Goal: Information Seeking & Learning: Learn about a topic

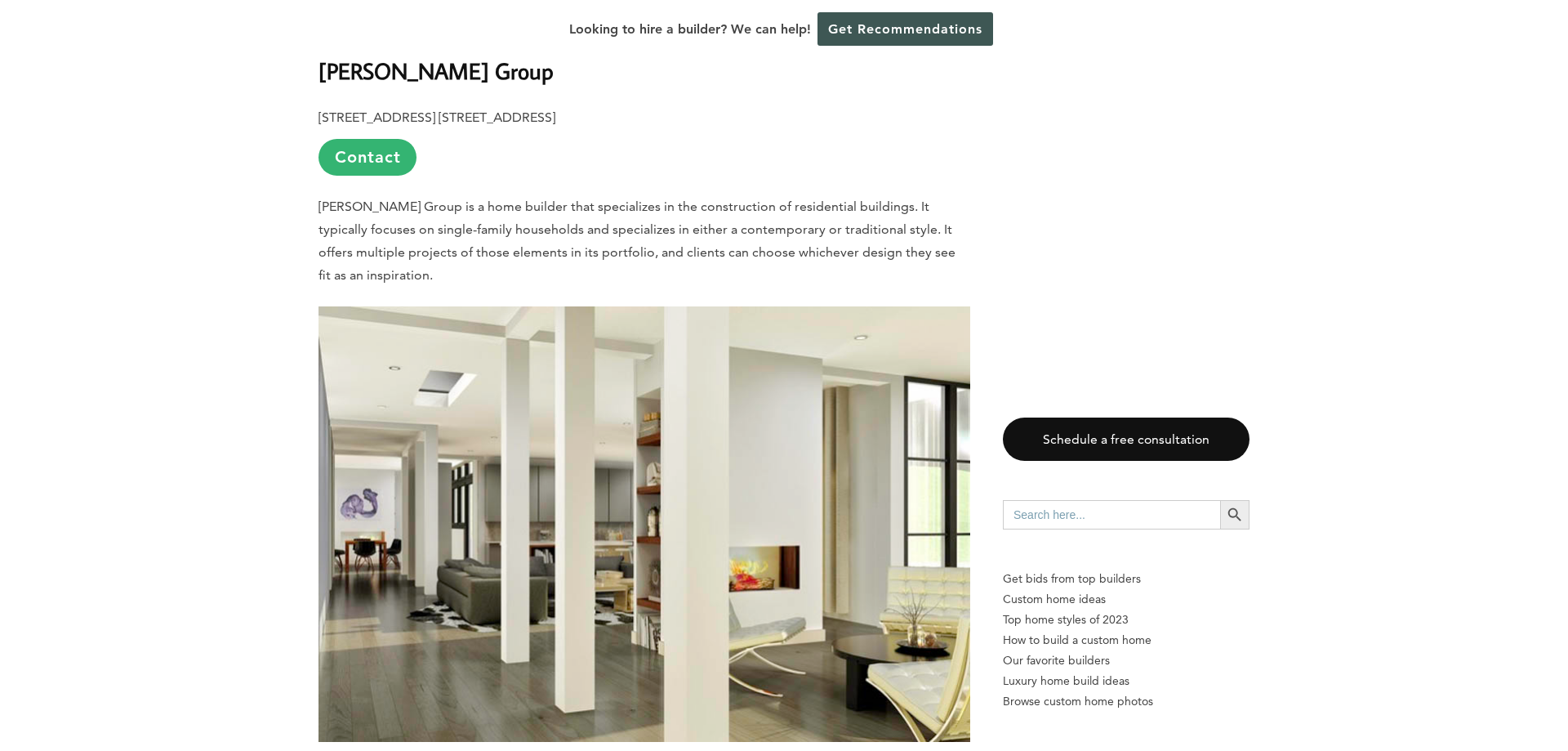
scroll to position [1082, 0]
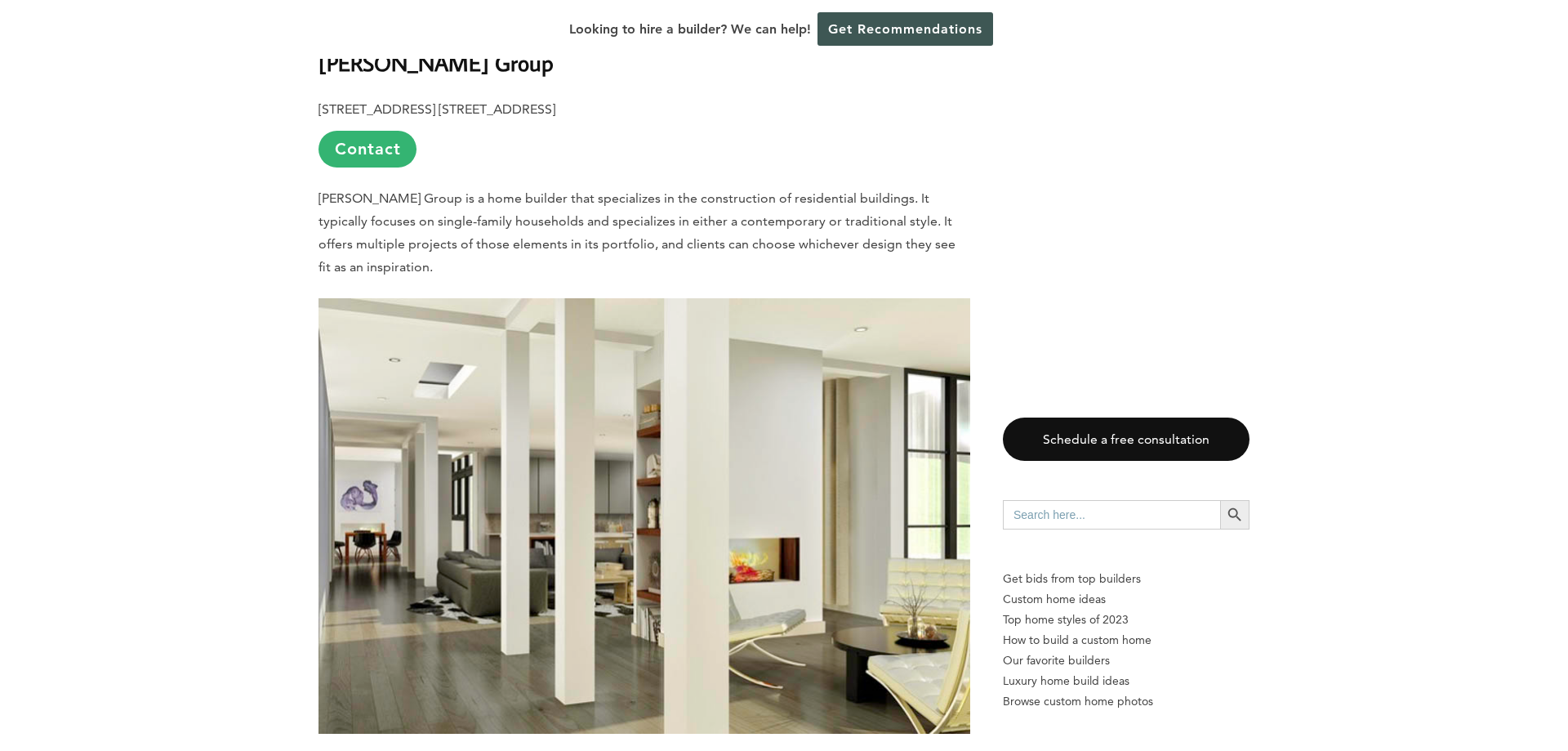
click at [401, 68] on b "[PERSON_NAME] Group" at bounding box center [435, 62] width 235 height 29
click at [389, 155] on link "Contact" at bounding box center [367, 149] width 98 height 36
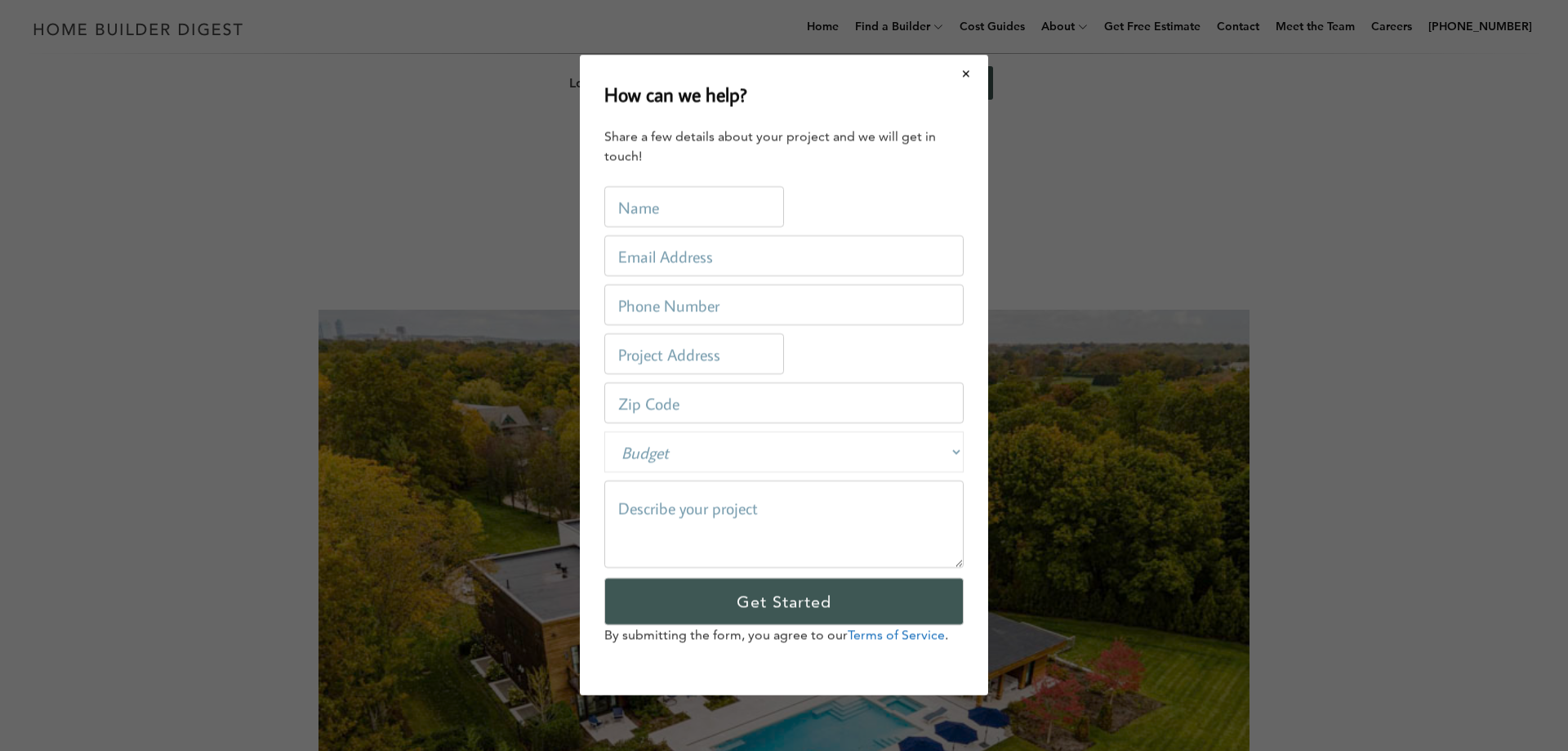
scroll to position [0, 0]
click at [970, 79] on button "Close modal" at bounding box center [967, 74] width 43 height 35
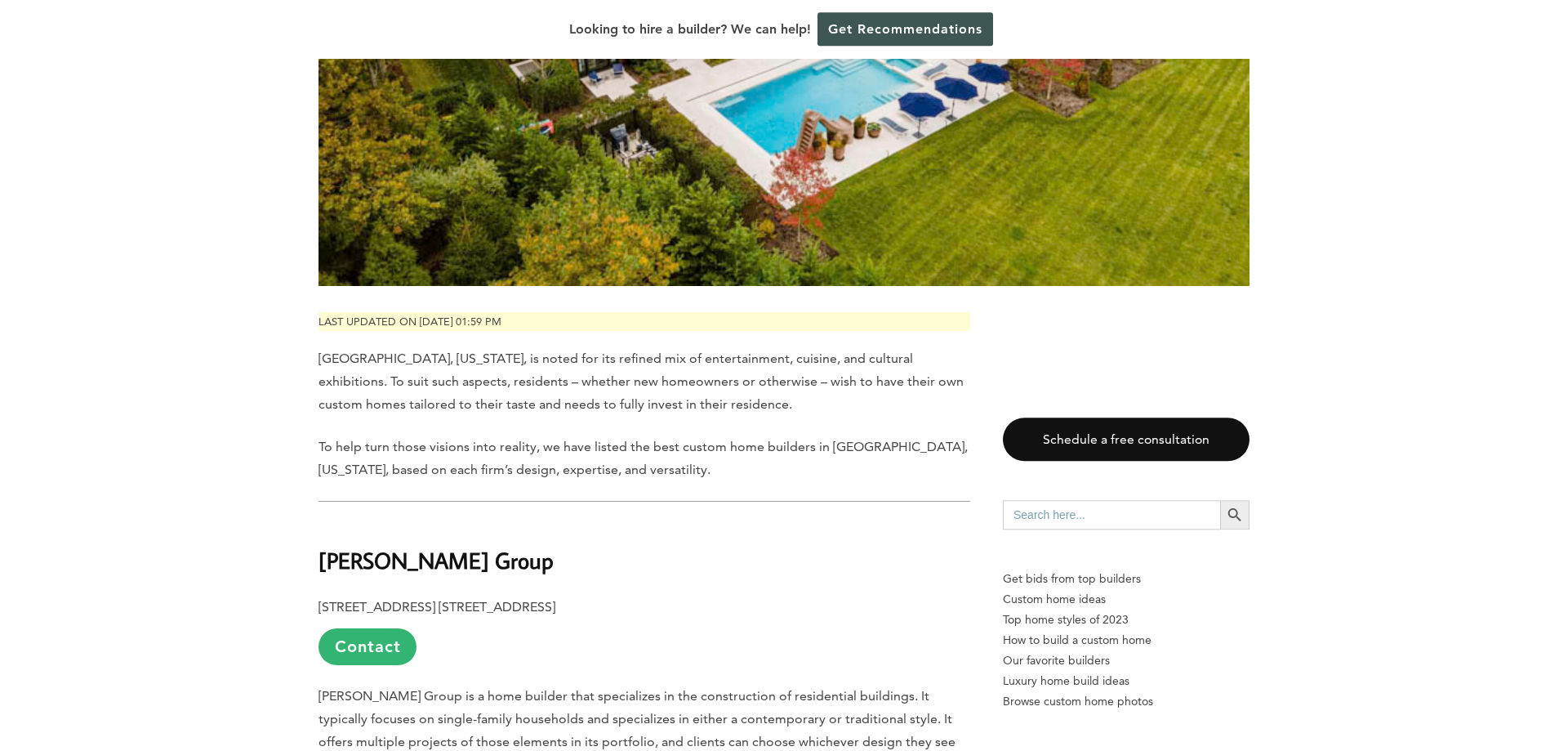
scroll to position [1000, 0]
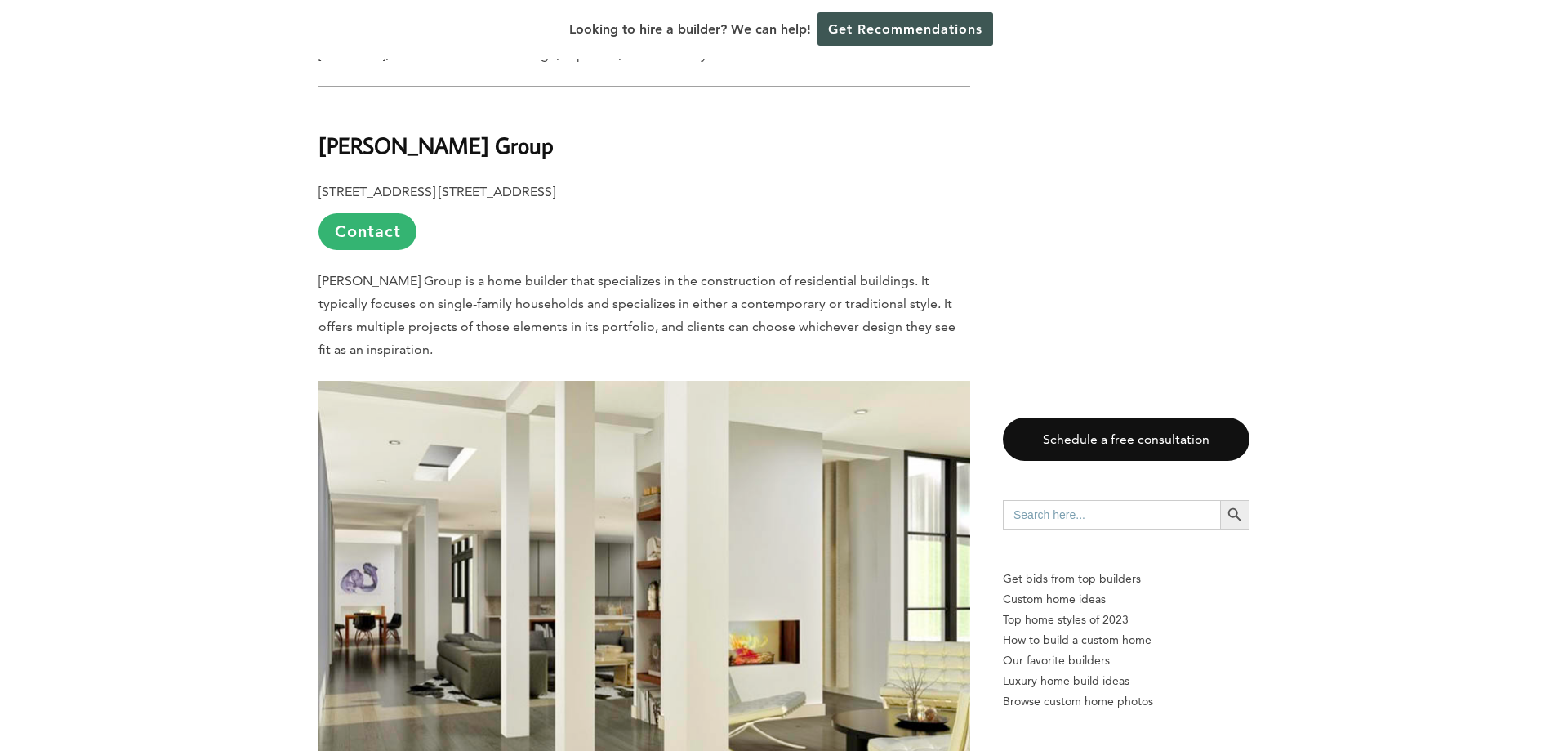
click at [440, 151] on b "[PERSON_NAME] Group" at bounding box center [435, 145] width 235 height 29
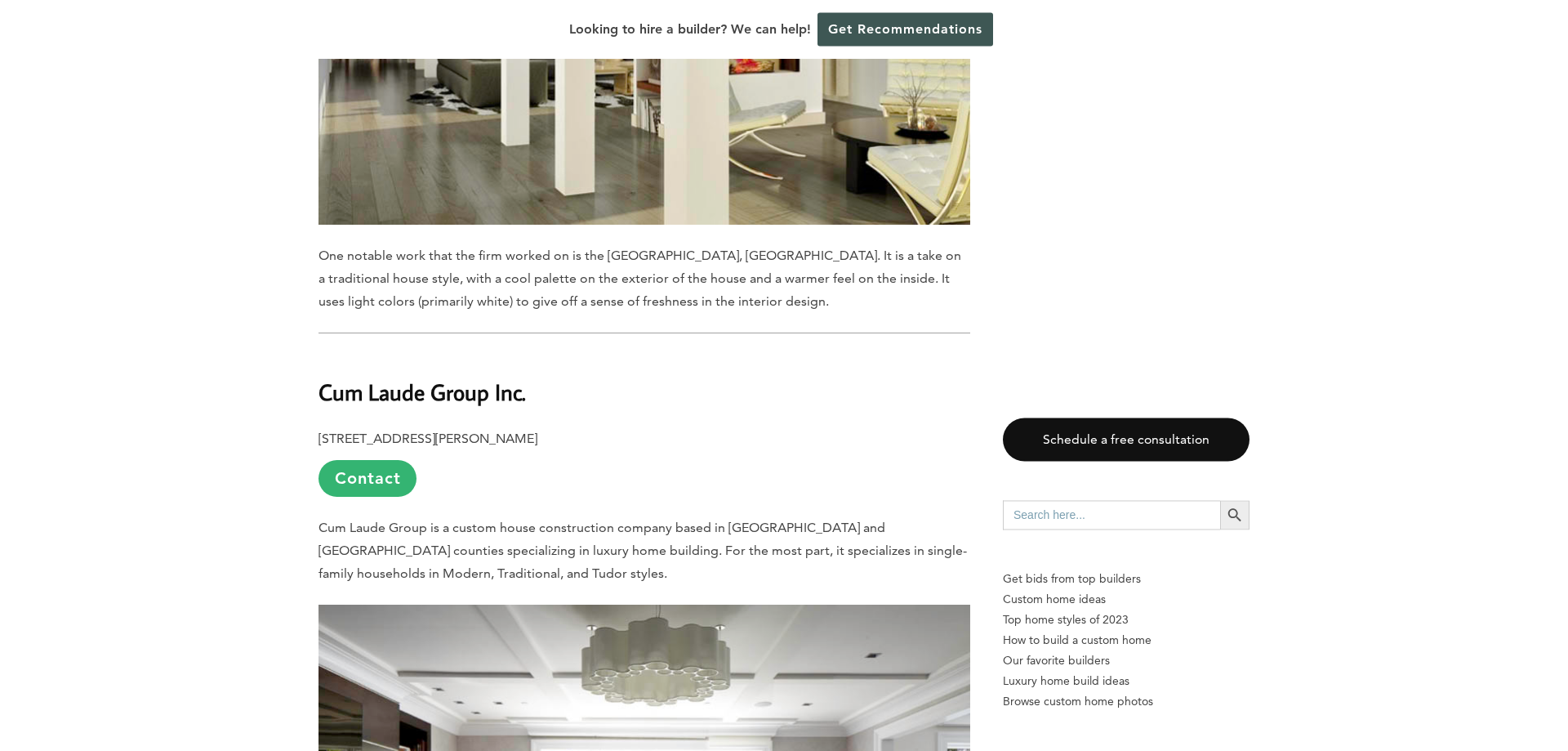
scroll to position [1750, 0]
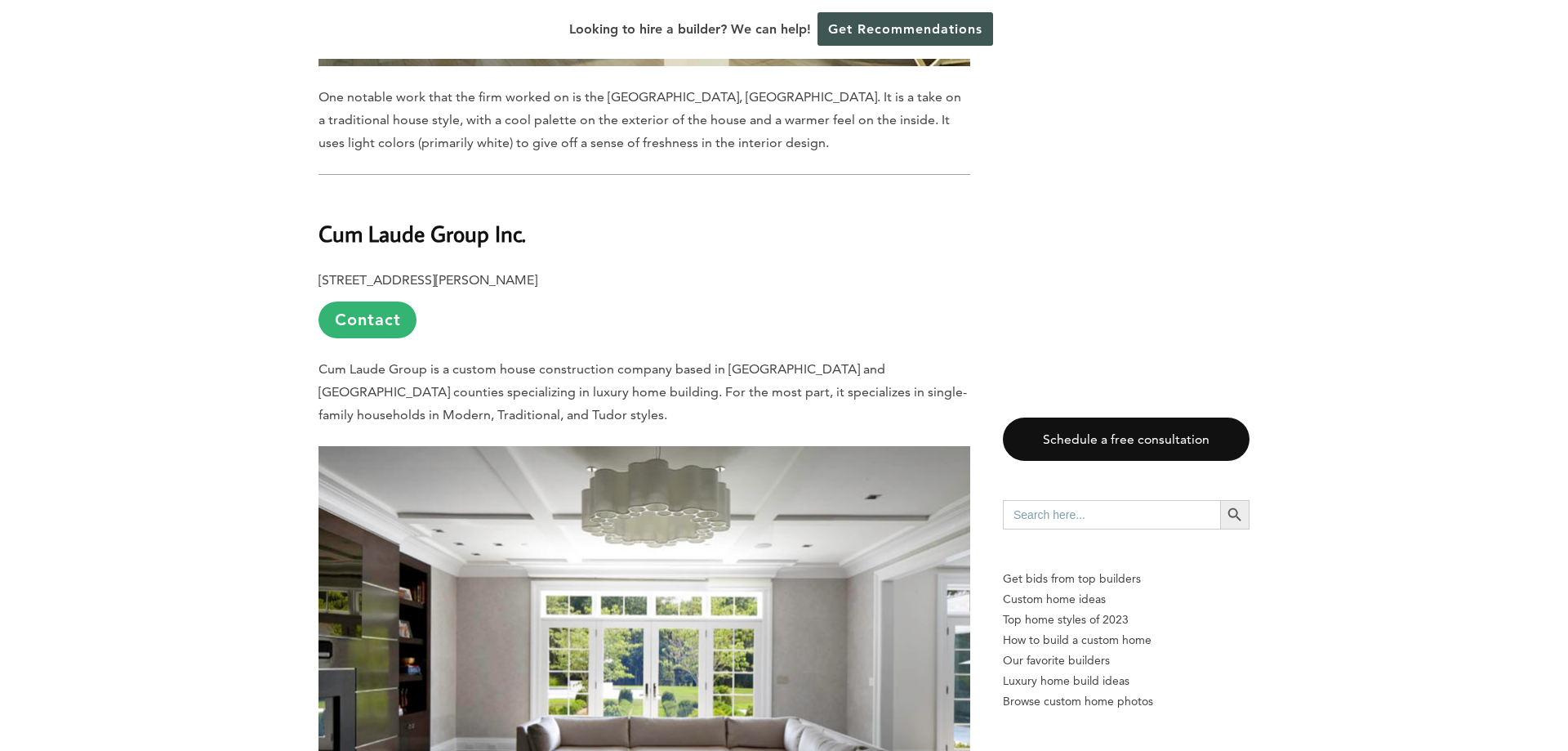
click at [457, 223] on b "Cum Laude Group Inc." at bounding box center [421, 232] width 207 height 29
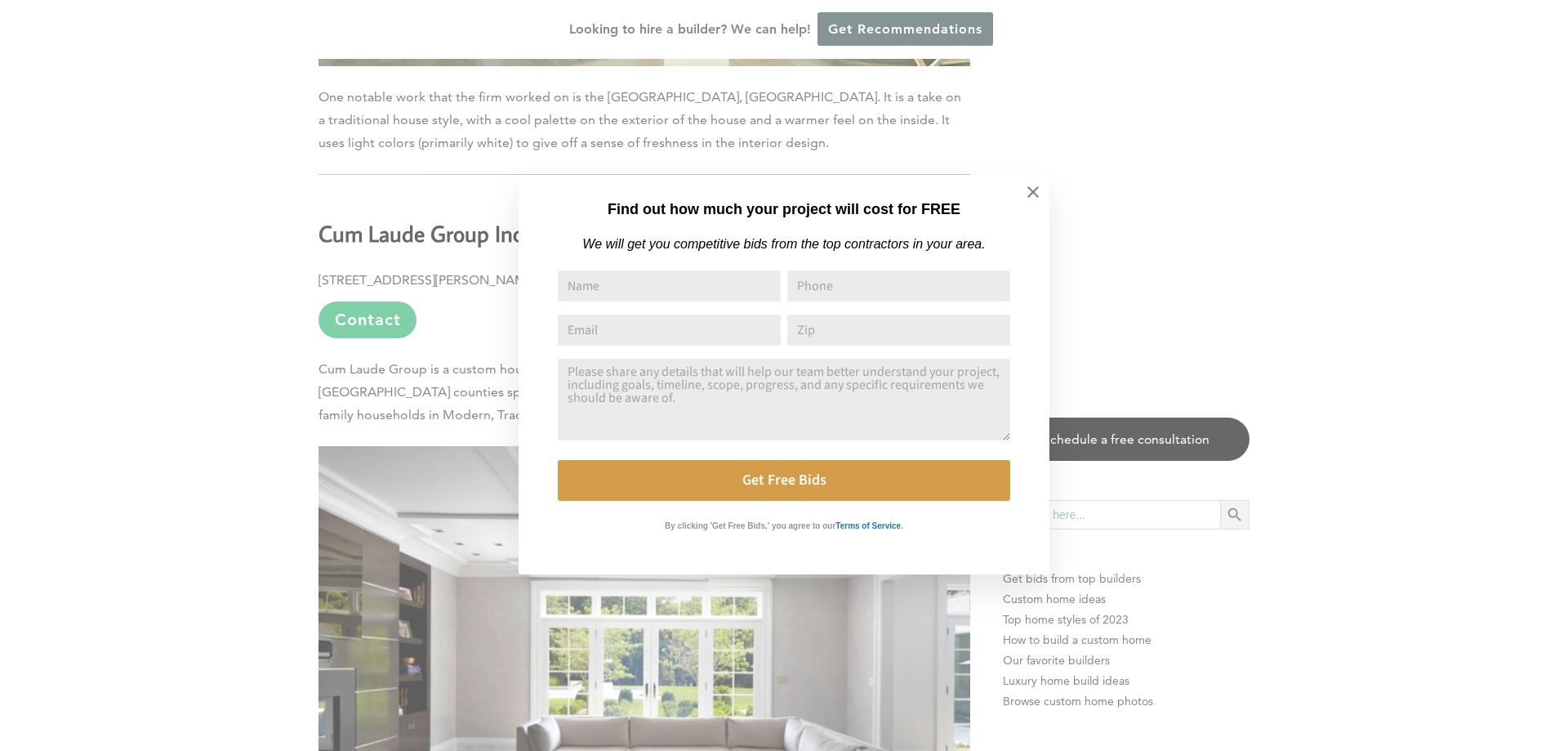
click at [979, 136] on div "Find out how much your project will cost for FREE We will get you competitive b…" at bounding box center [784, 376] width 1568 height 751
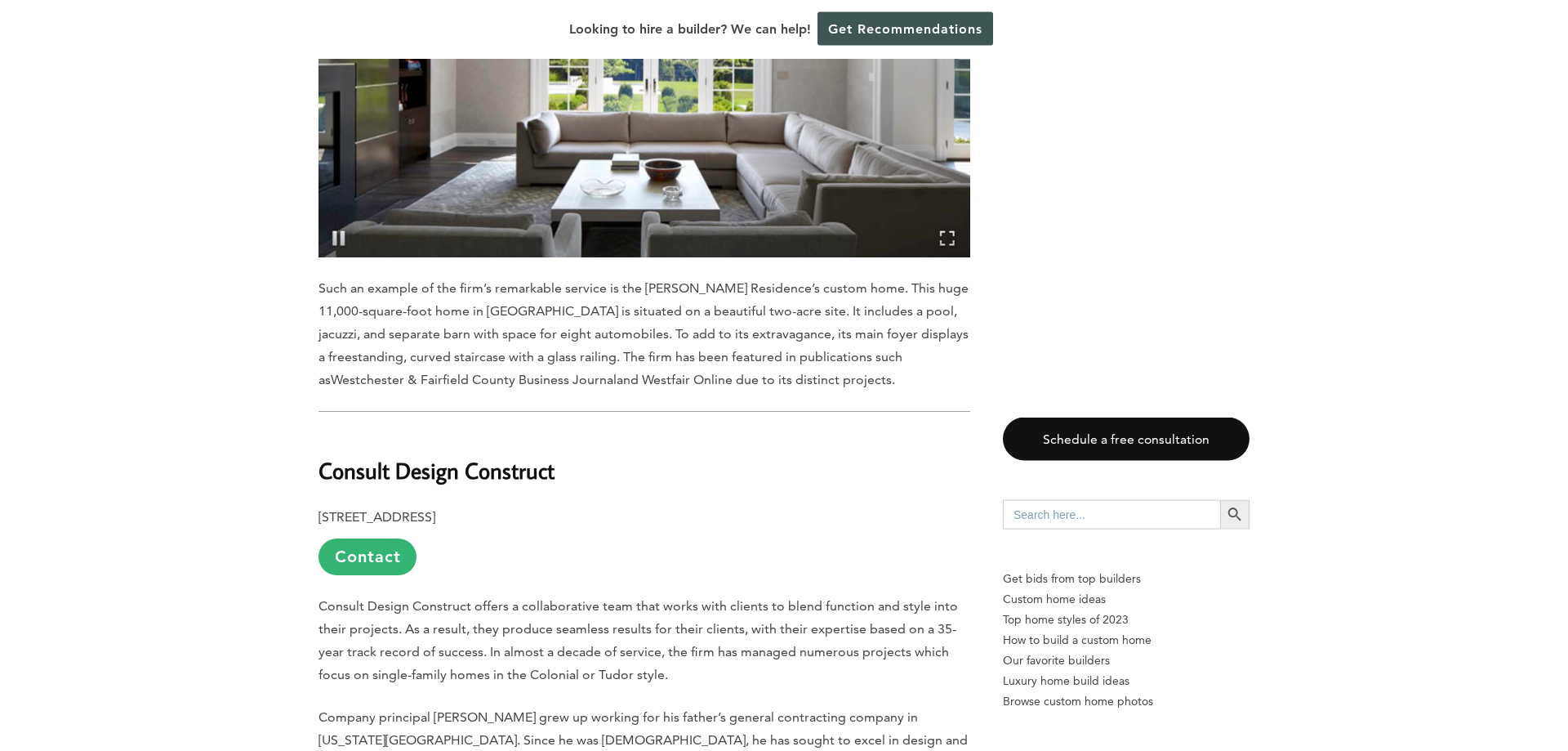
scroll to position [2583, 0]
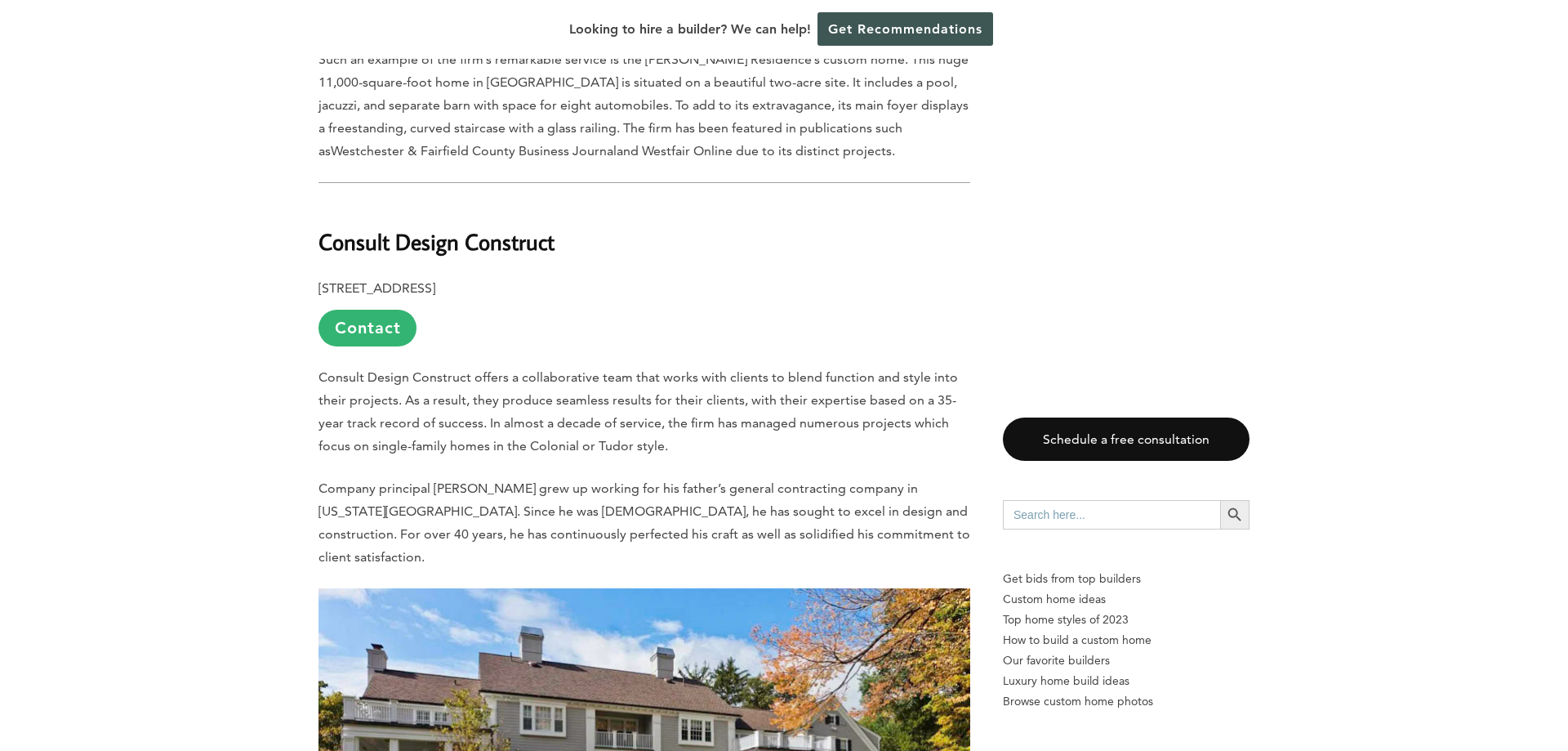
click at [540, 248] on b "Consult Design Construct" at bounding box center [436, 241] width 236 height 29
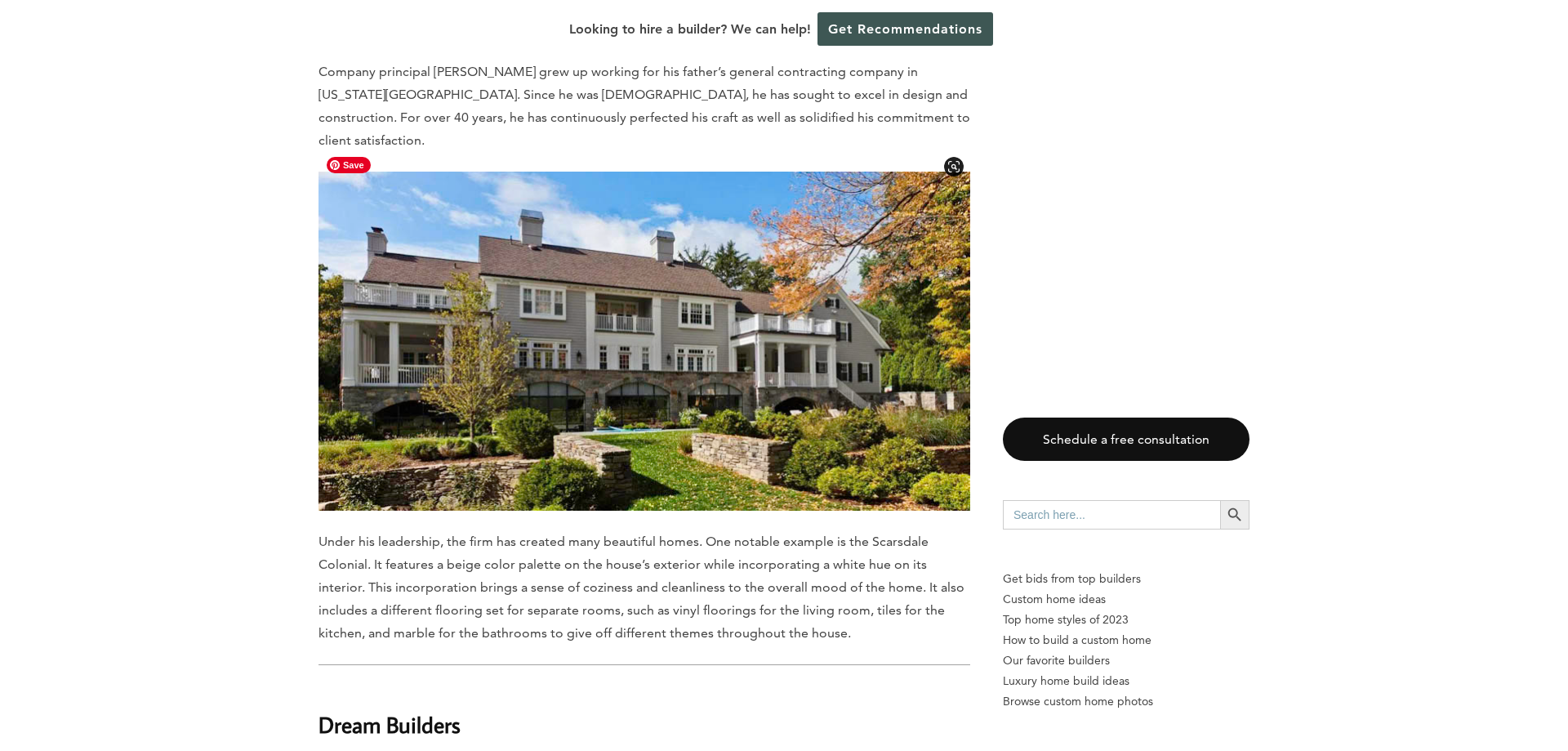
scroll to position [3333, 0]
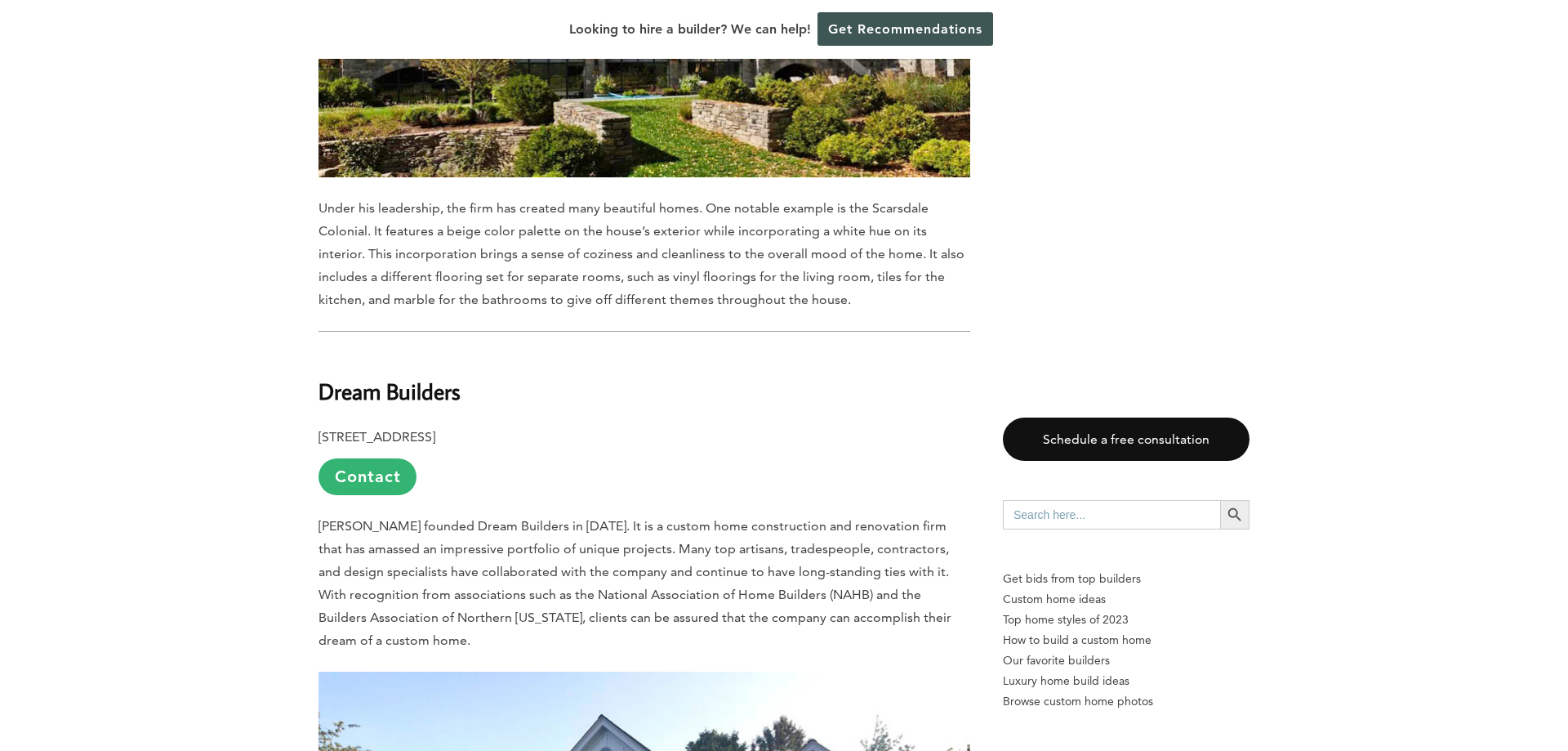
click at [429, 376] on b "Dream Builders" at bounding box center [389, 390] width 142 height 29
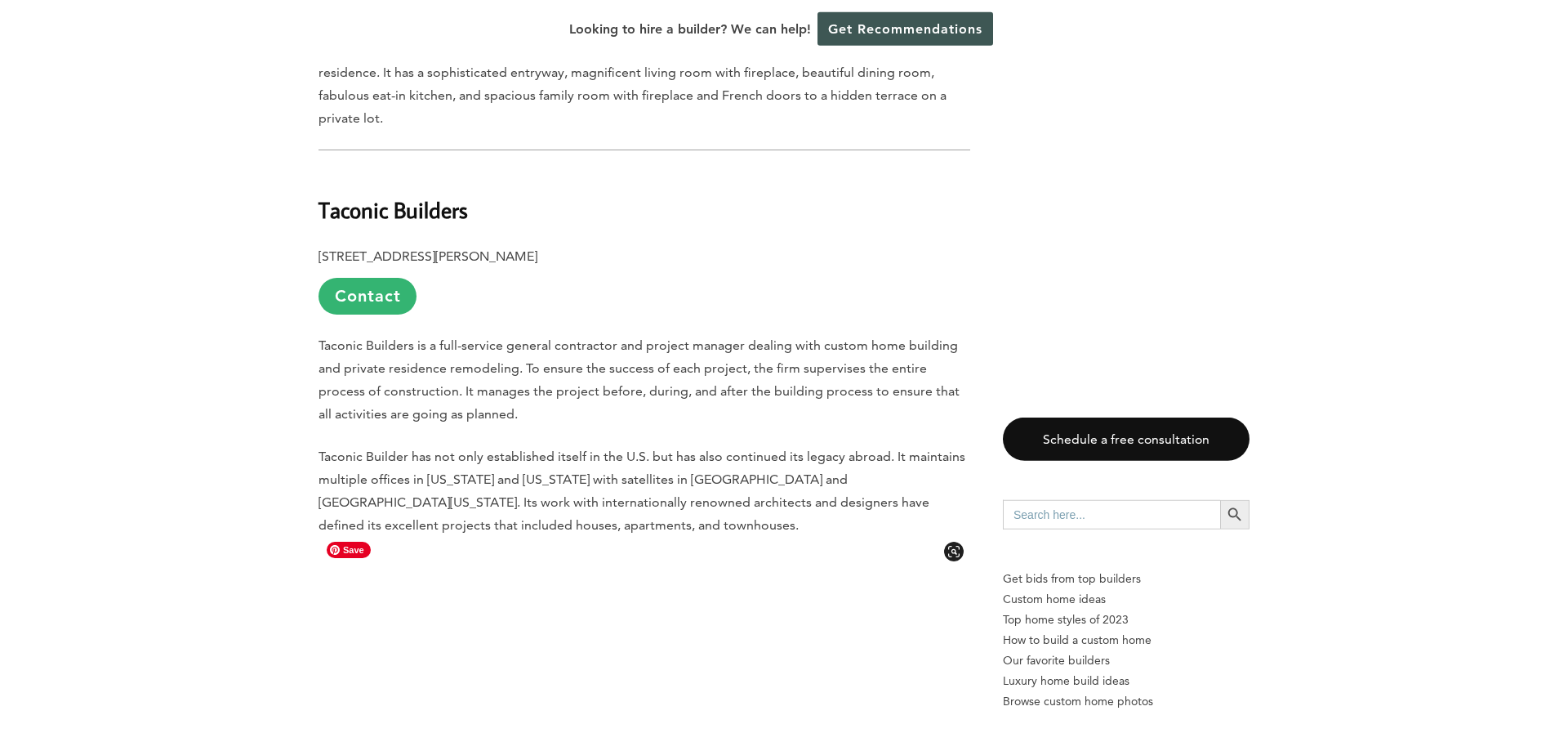
scroll to position [6416, 0]
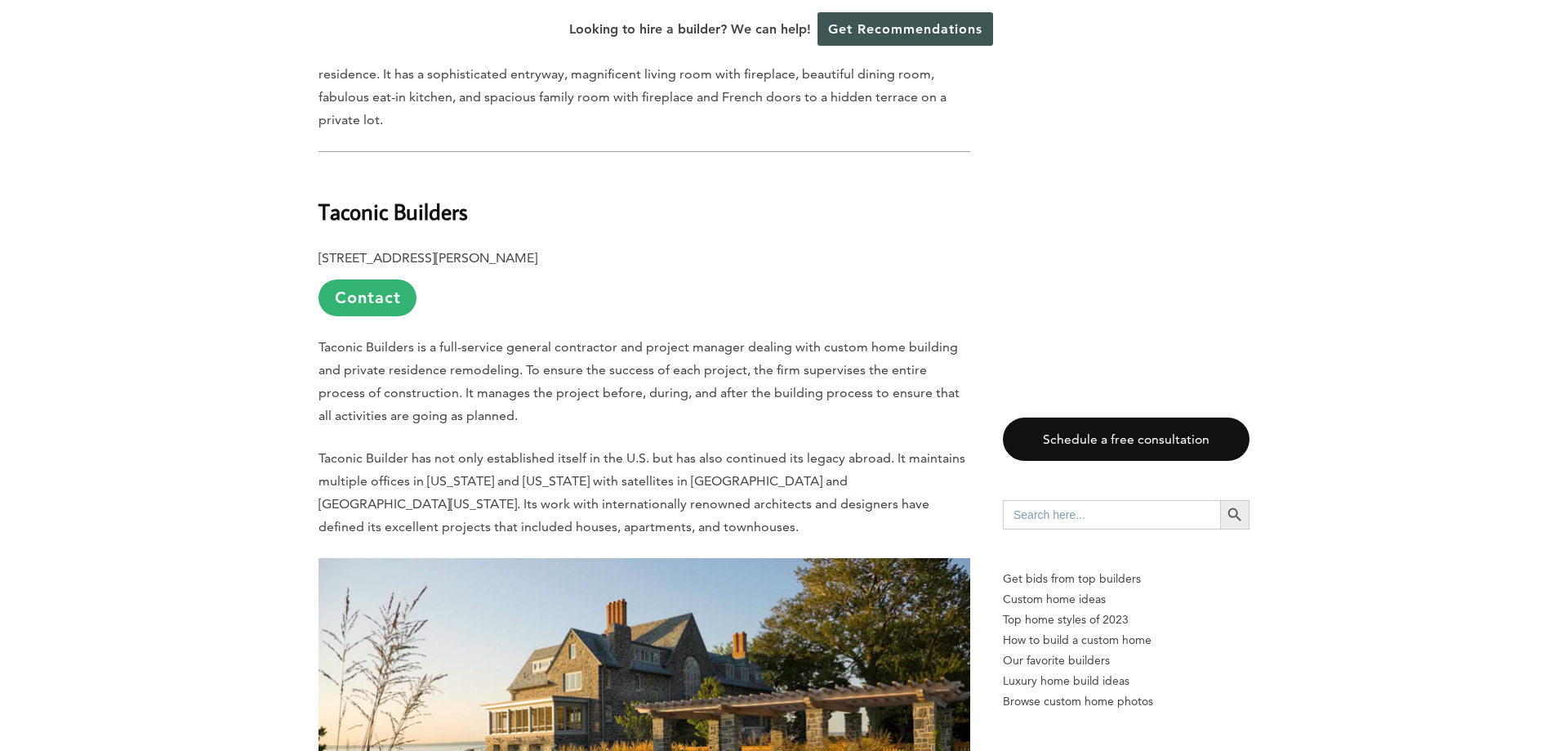
click at [456, 197] on b "Taconic Builders" at bounding box center [393, 211] width 149 height 29
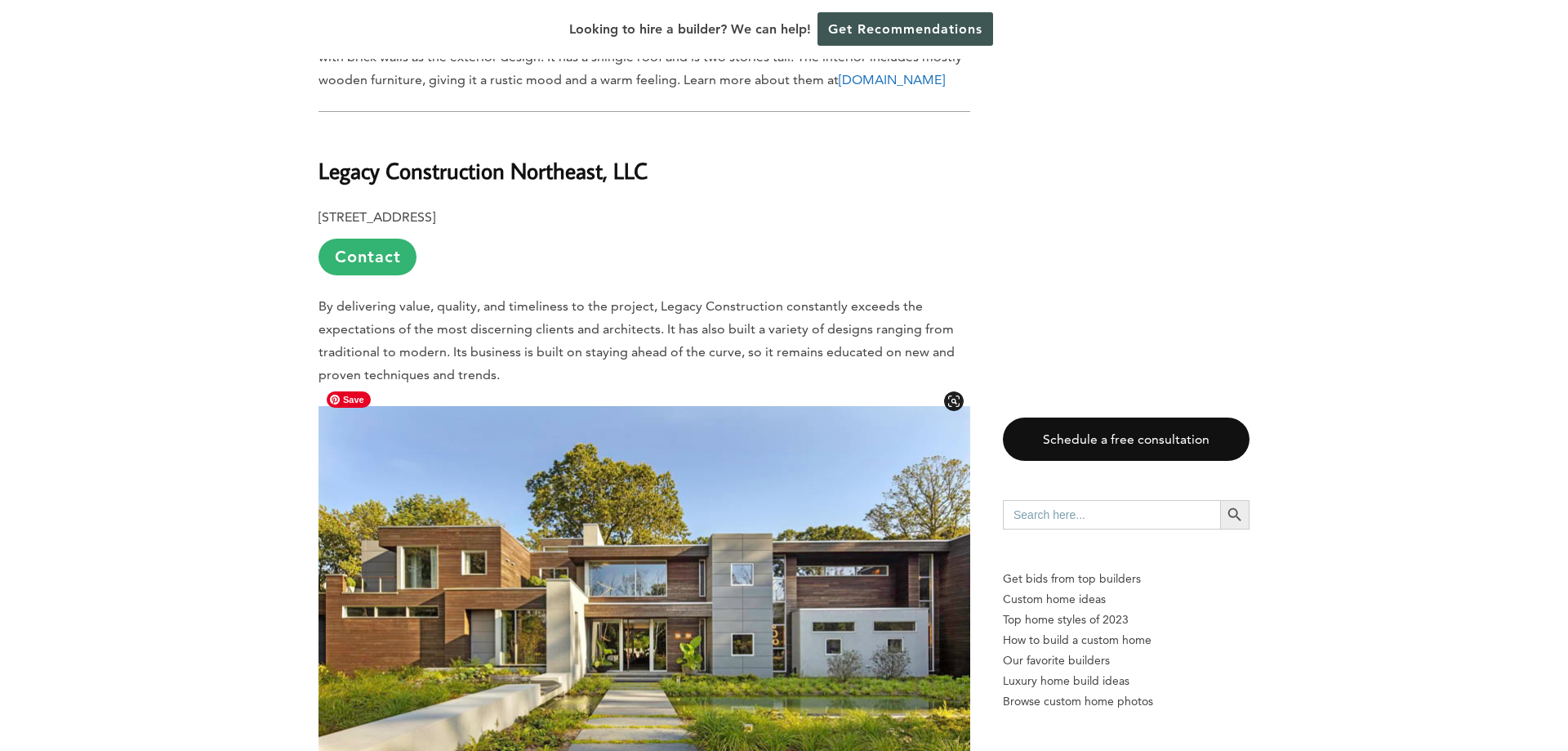
scroll to position [8915, 0]
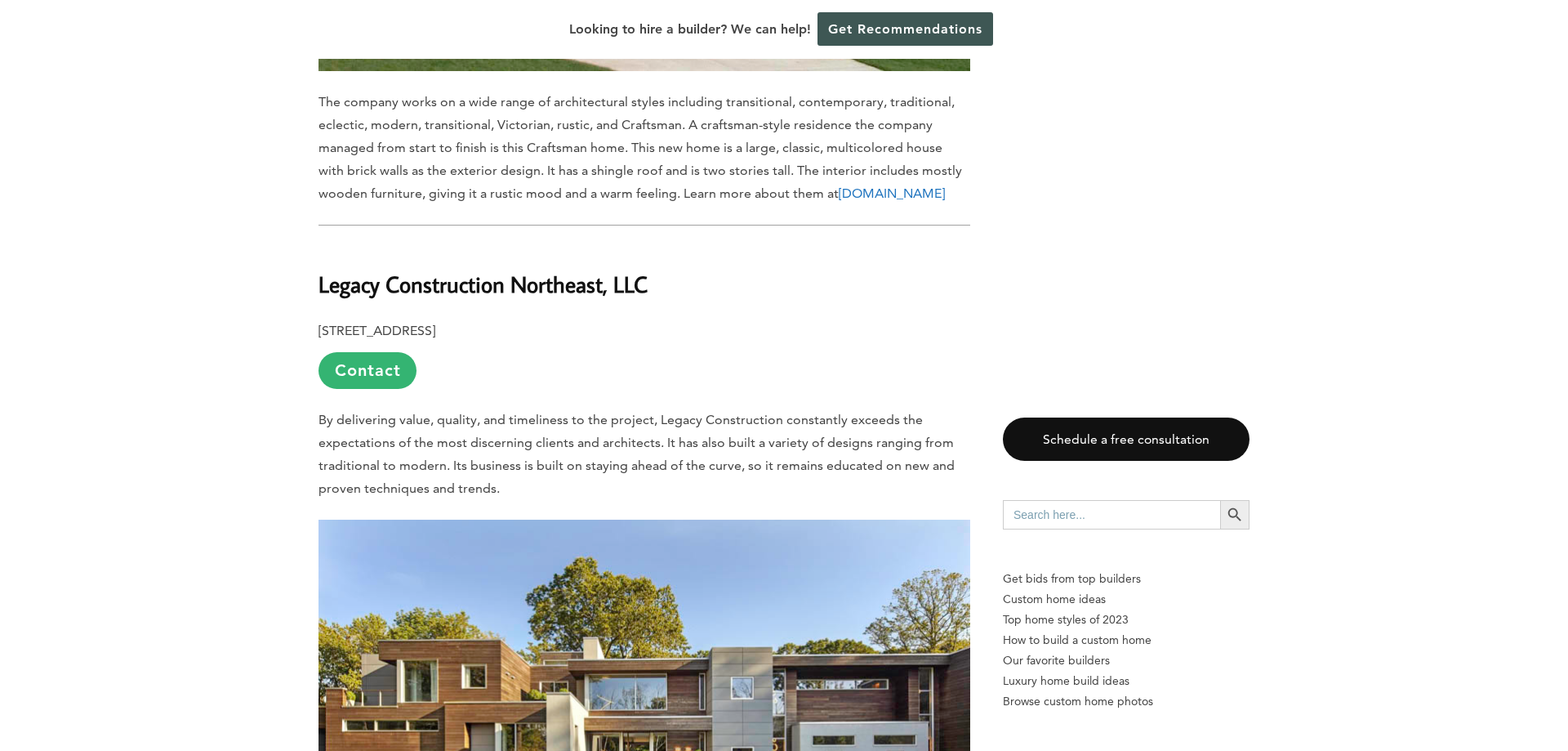
click at [552, 275] on b "Legacy Construction Northeast, LLC" at bounding box center [483, 284] width 330 height 29
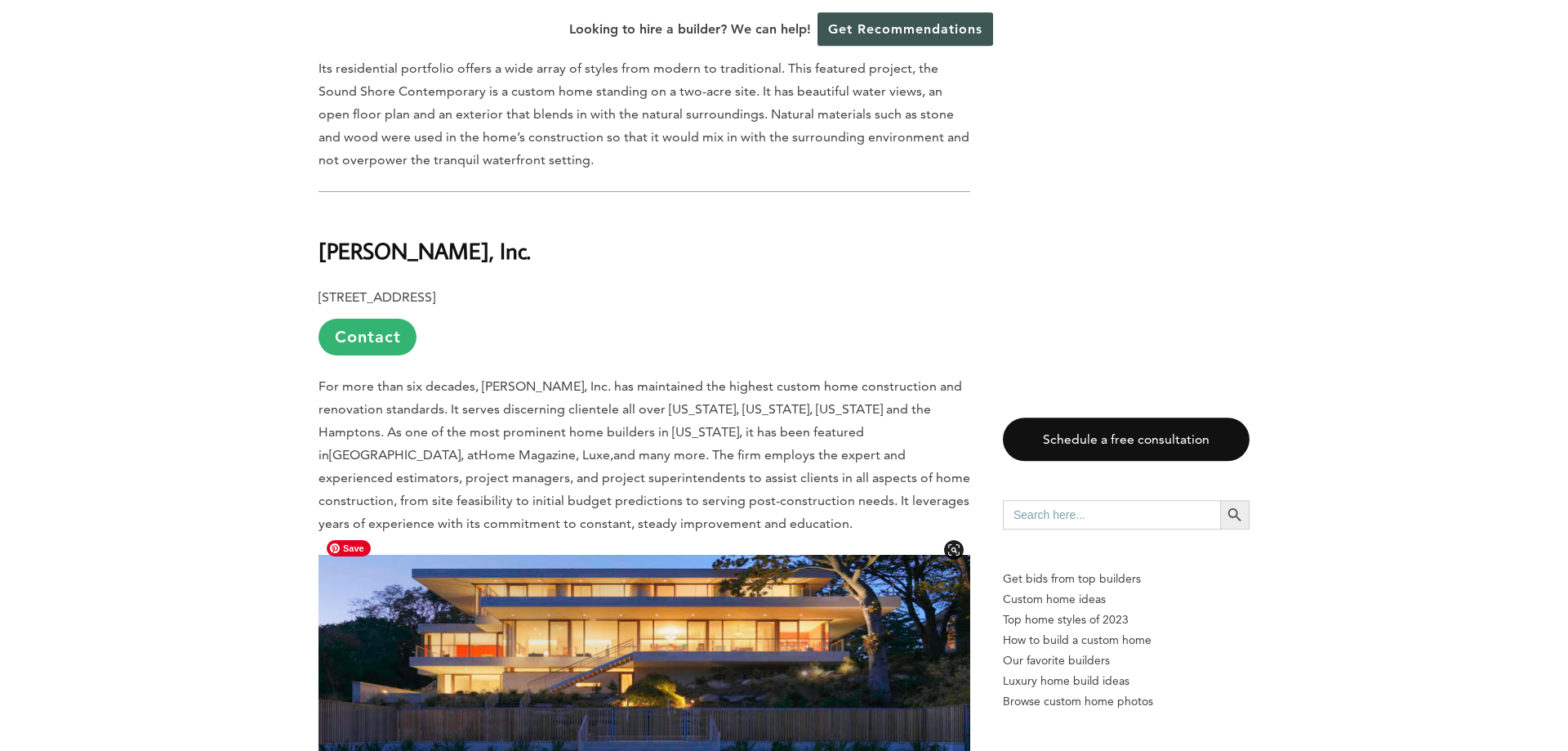
scroll to position [10664, 0]
